Goal: Information Seeking & Learning: Find specific page/section

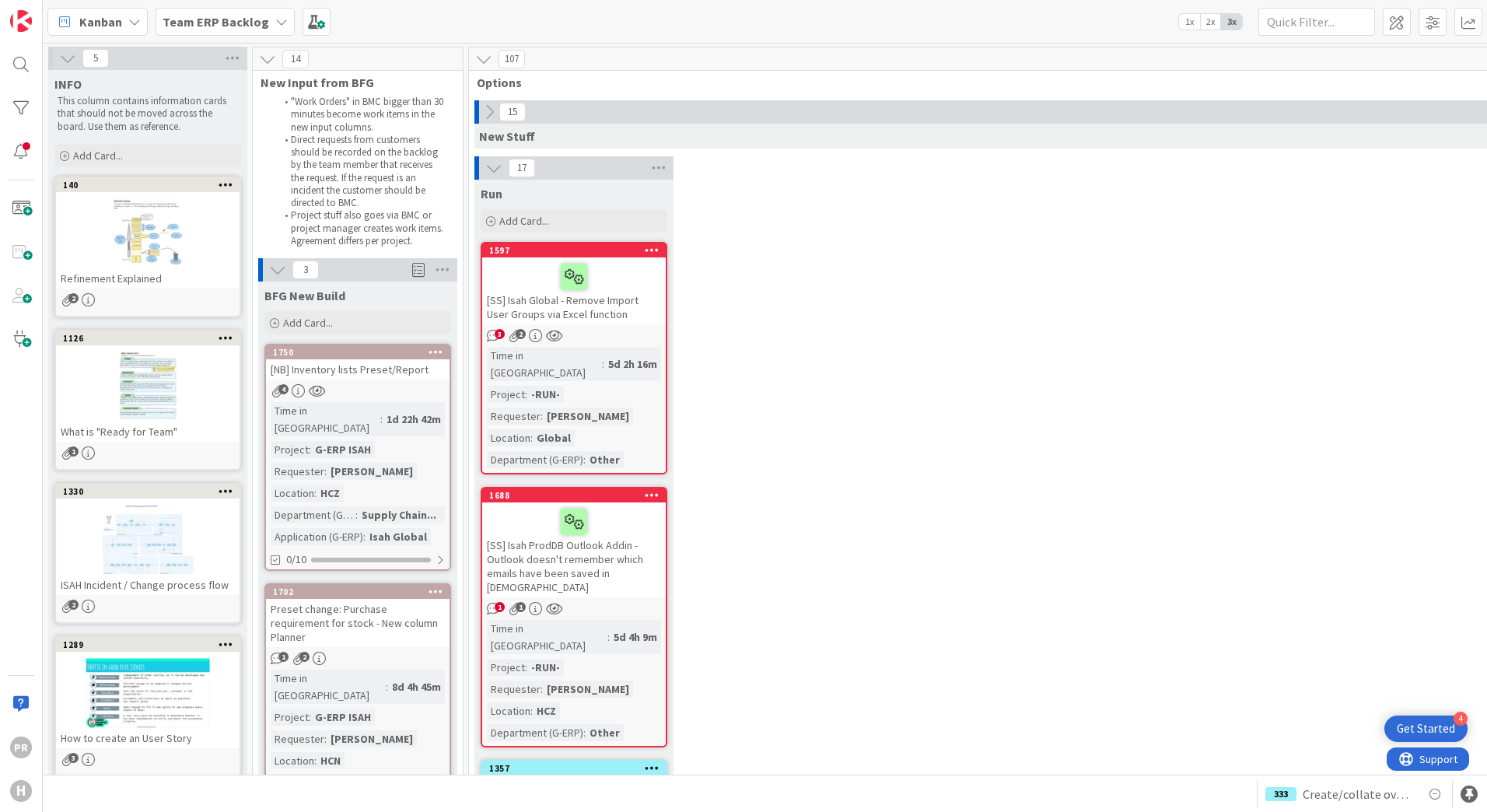
scroll to position [1089, 0]
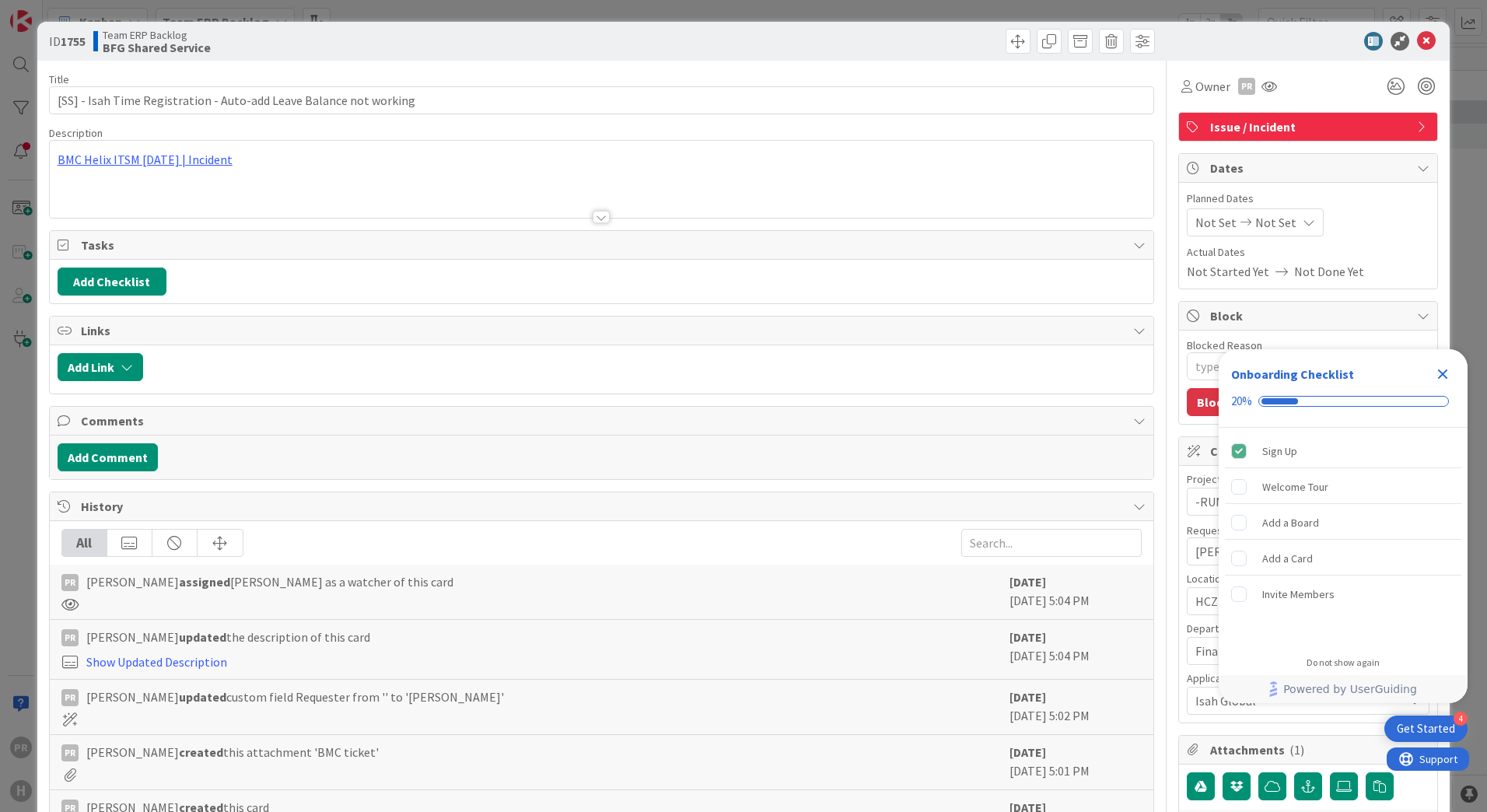
type textarea "x"
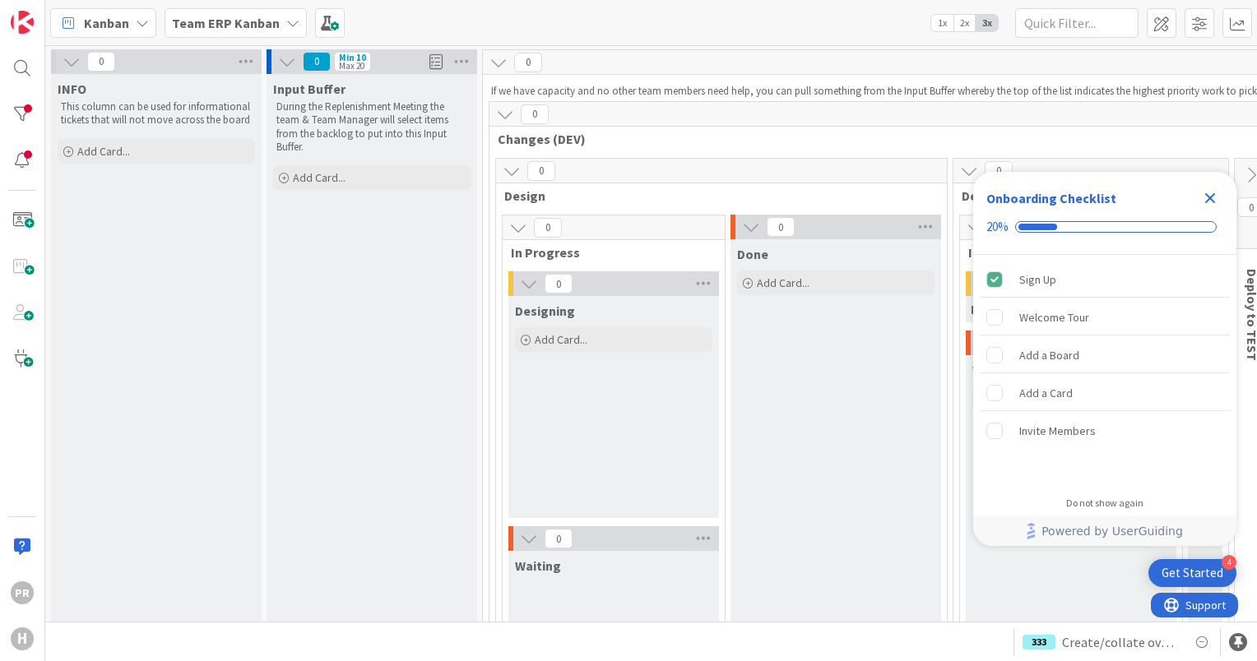
click at [216, 23] on b "Team ERP Kanban" at bounding box center [226, 23] width 108 height 16
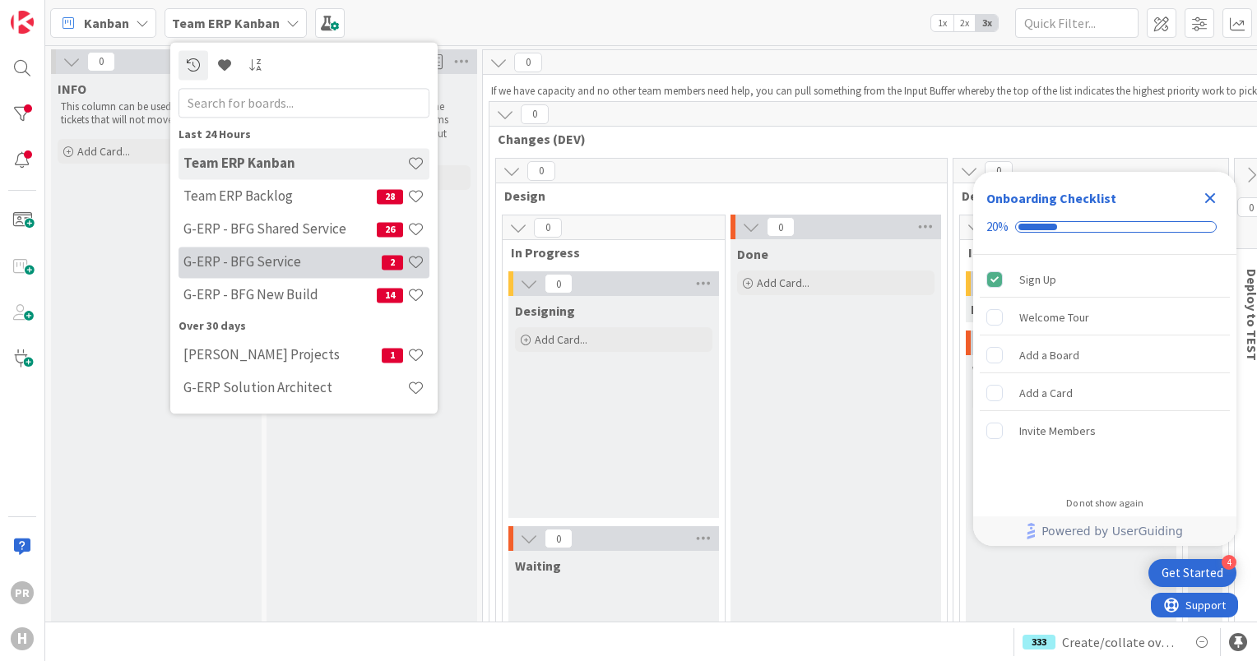
click at [265, 254] on h4 "G-ERP - BFG Service" at bounding box center [282, 262] width 198 height 16
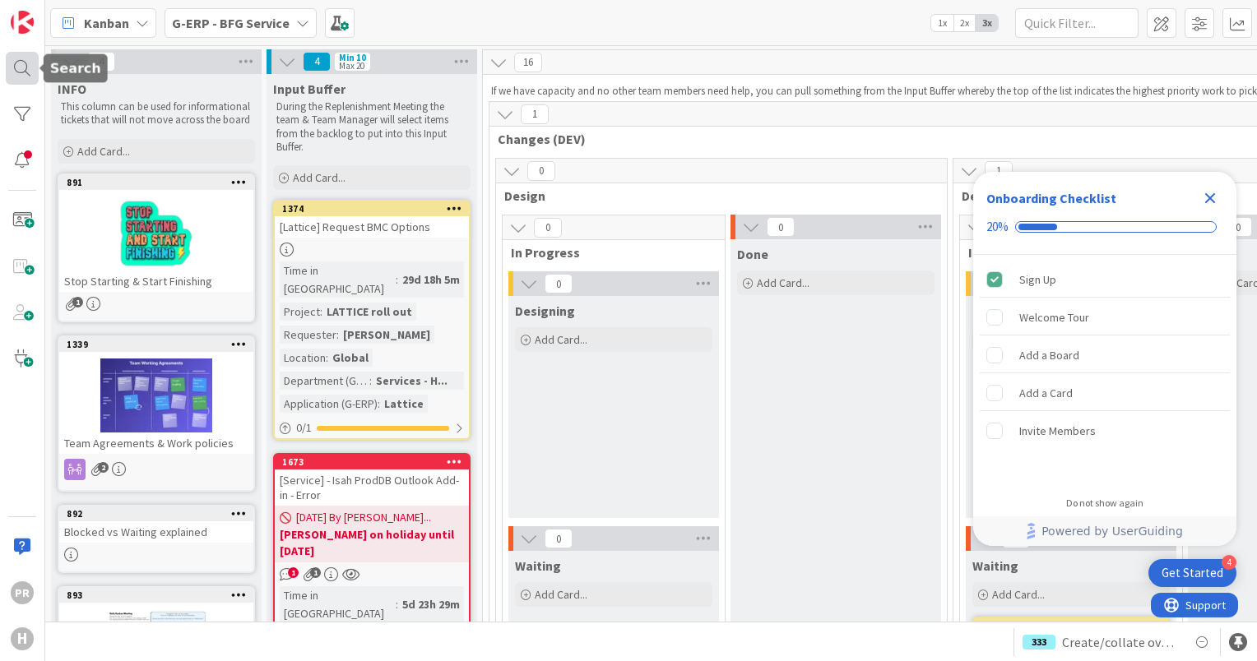
click at [34, 63] on div at bounding box center [22, 68] width 33 height 33
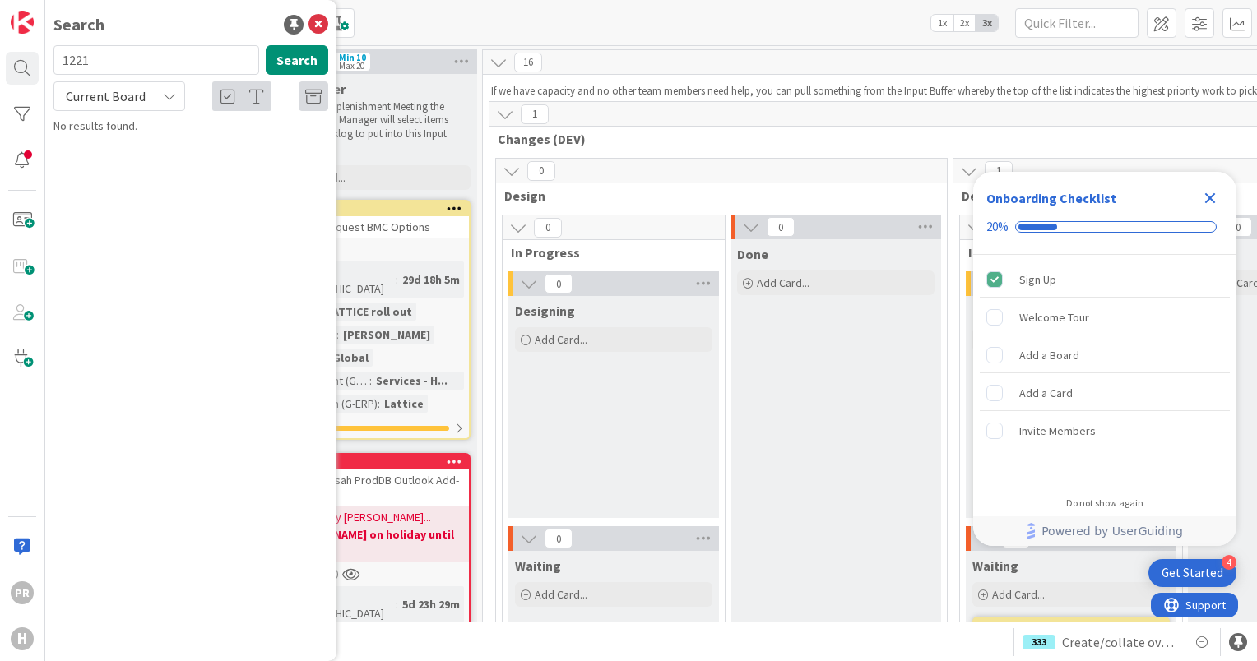
type input "1221"
click at [147, 89] on span "Current Board" at bounding box center [106, 96] width 86 height 23
click at [138, 156] on span "All Boards" at bounding box center [148, 164] width 171 height 25
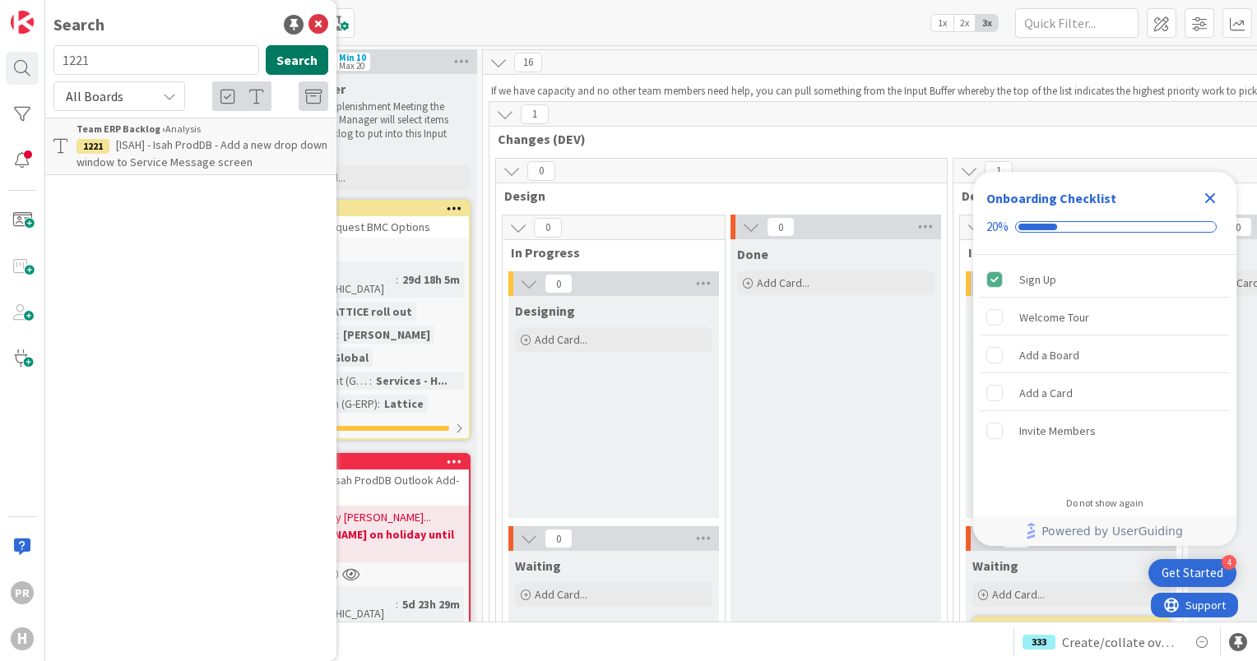
click at [290, 48] on button "Search" at bounding box center [297, 60] width 63 height 30
click at [250, 141] on span "[ISAH] - Isah ProdDB - Add a new drop down window to Service Message screen" at bounding box center [202, 153] width 251 height 32
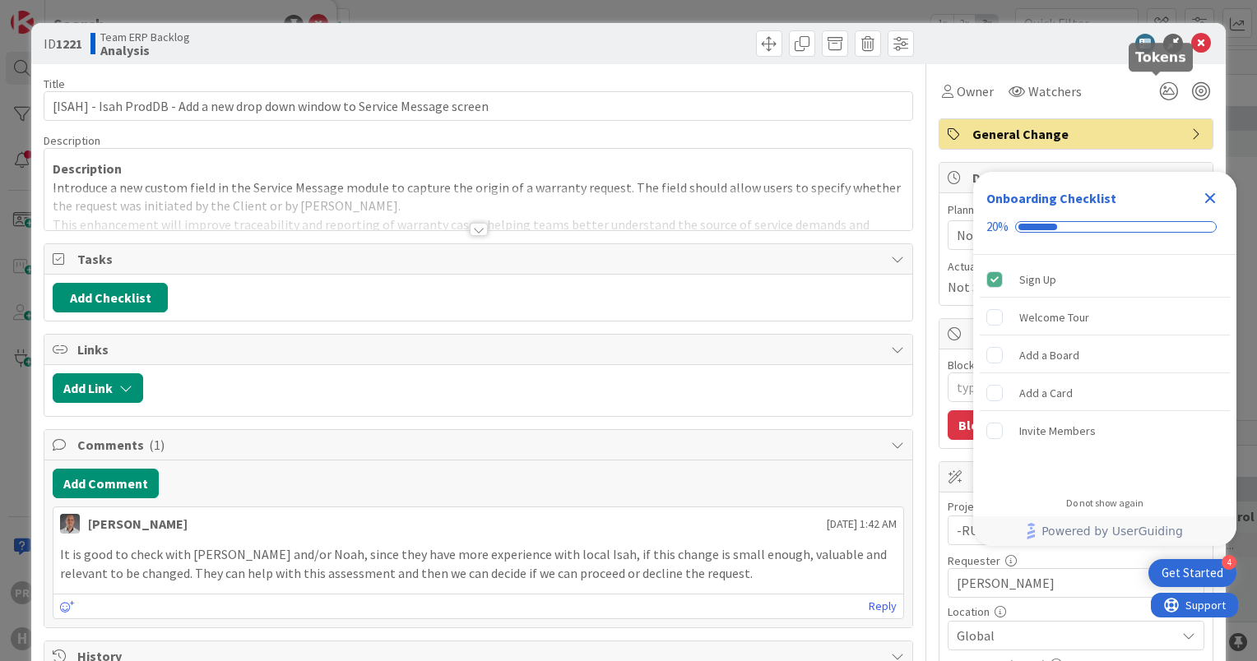
click at [1211, 197] on icon "Close Checklist" at bounding box center [1210, 198] width 11 height 11
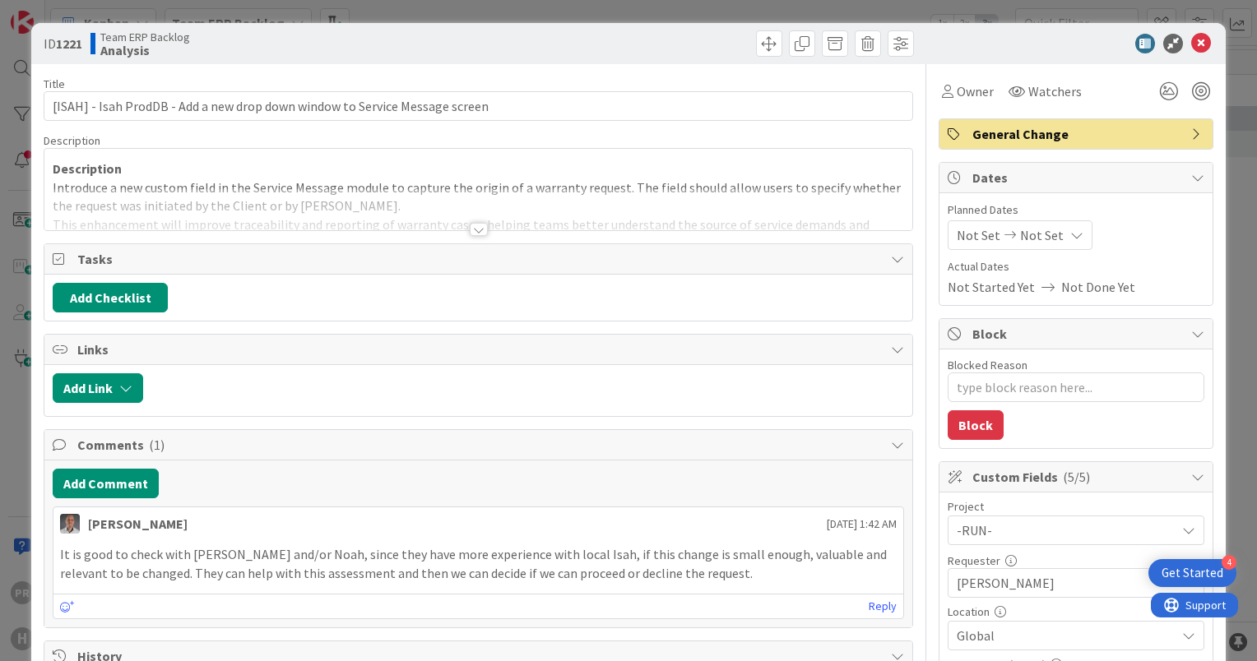
click at [471, 234] on div at bounding box center [479, 229] width 18 height 13
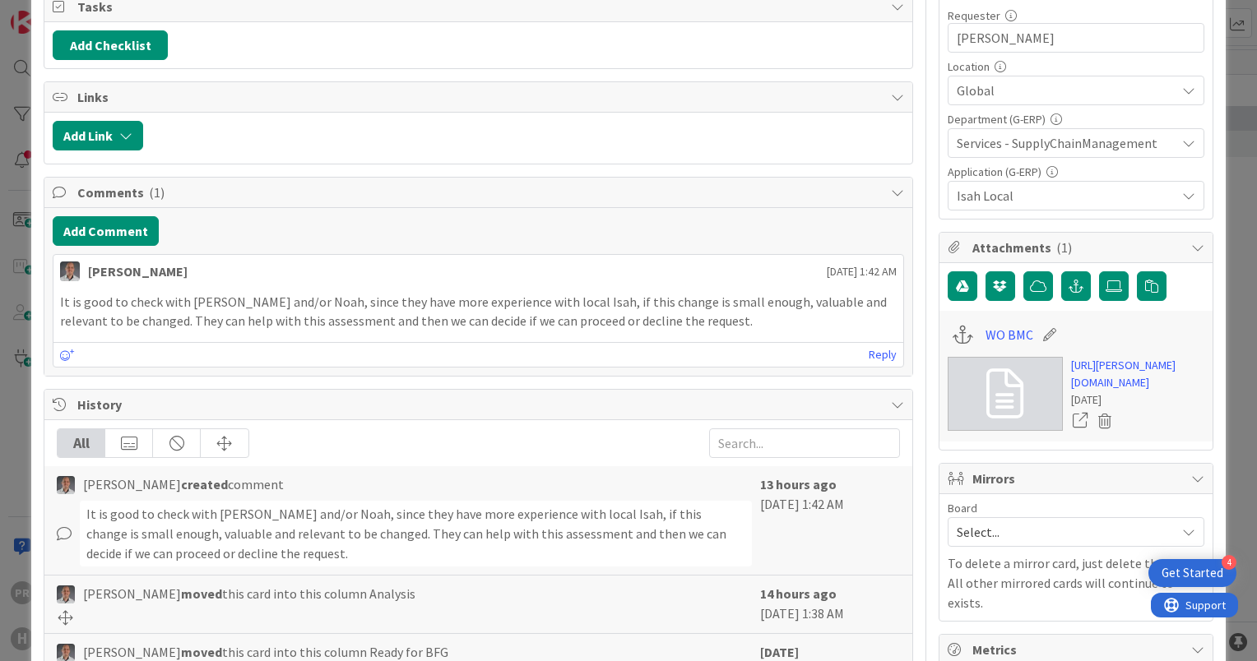
scroll to position [549, 0]
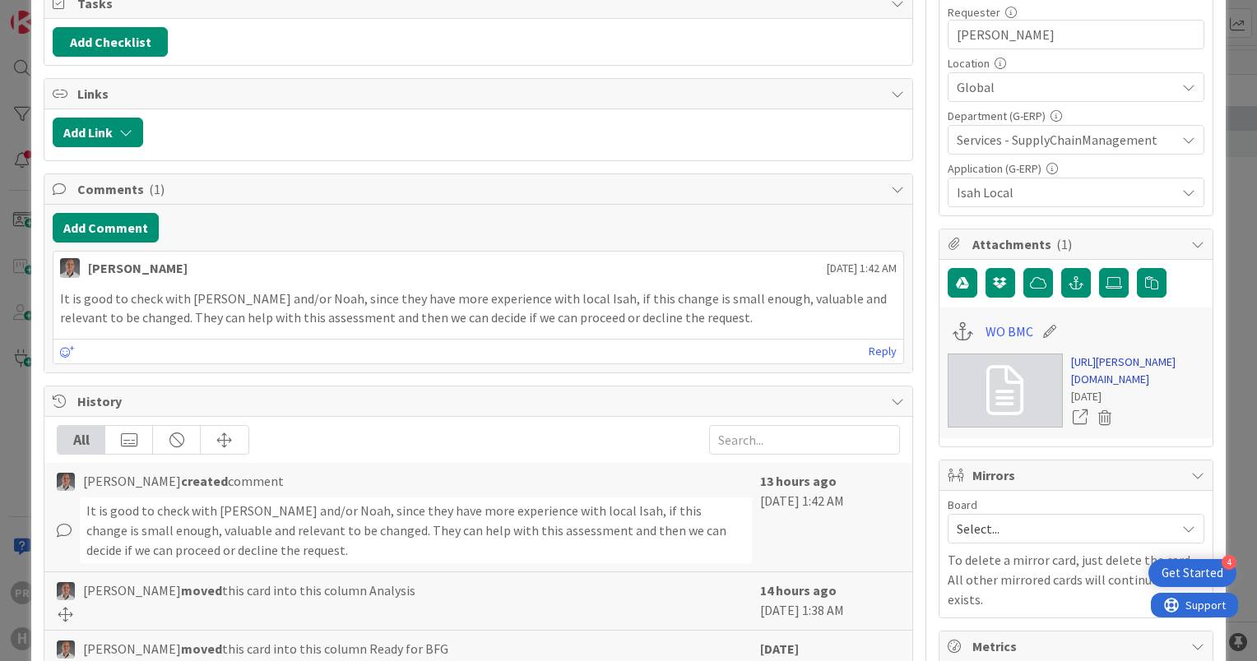
click at [1089, 388] on link "[URL][PERSON_NAME][DOMAIN_NAME]" at bounding box center [1137, 371] width 133 height 35
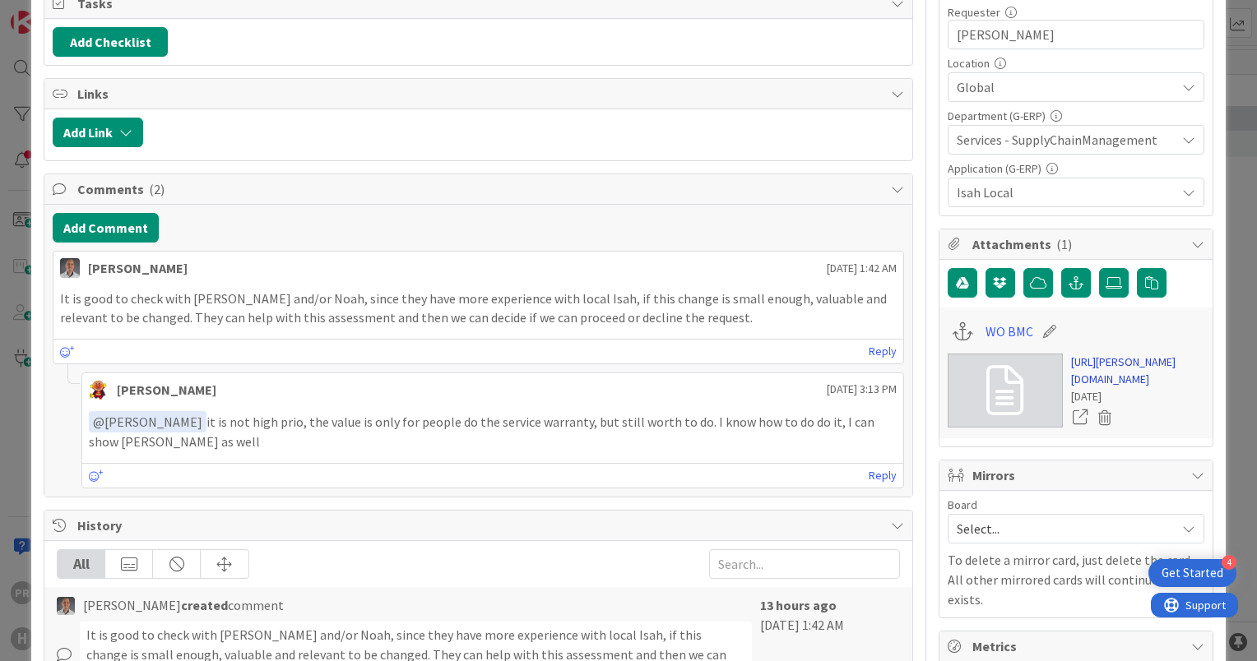
type textarea "x"
